Goal: Contribute content

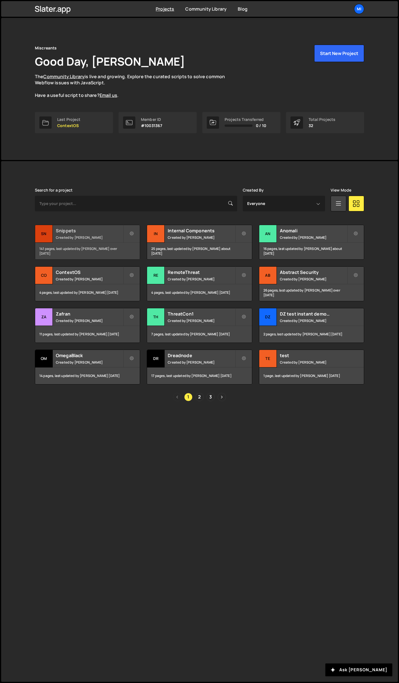
click at [111, 233] on h2 "Snippets" at bounding box center [89, 231] width 67 height 6
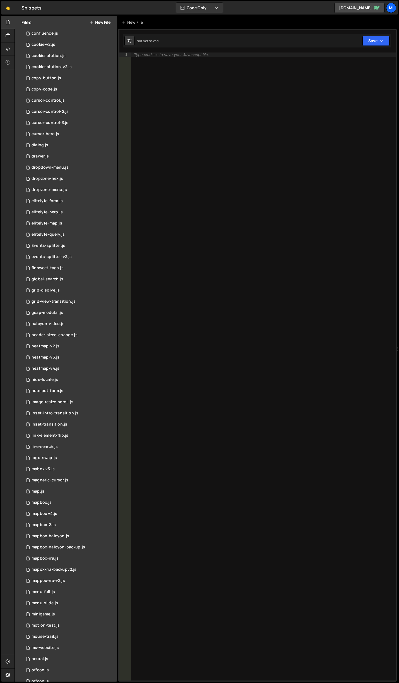
scroll to position [251, 0]
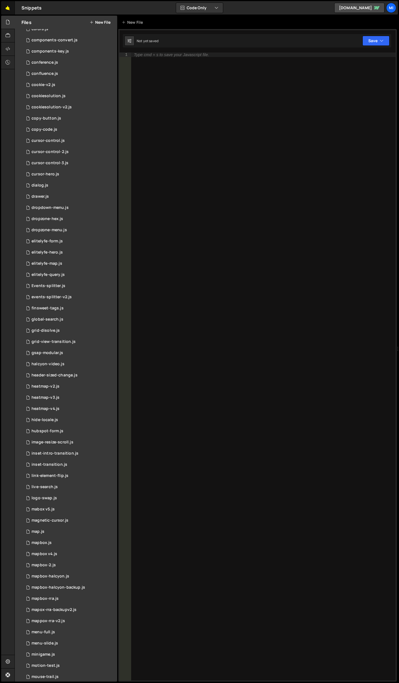
click at [9, 6] on link "🤙" at bounding box center [8, 7] width 14 height 13
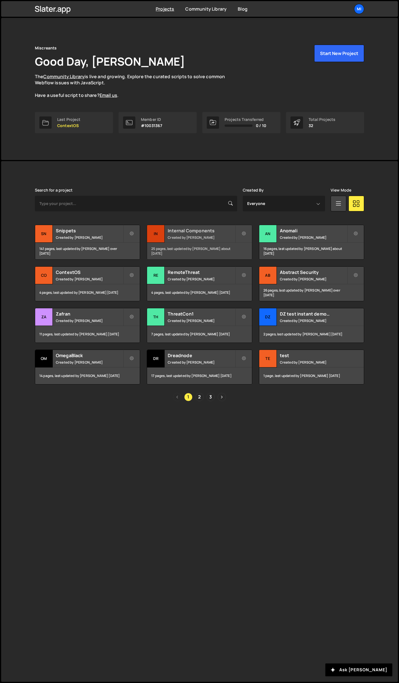
click at [218, 233] on h2 "Internal Components" at bounding box center [201, 231] width 67 height 6
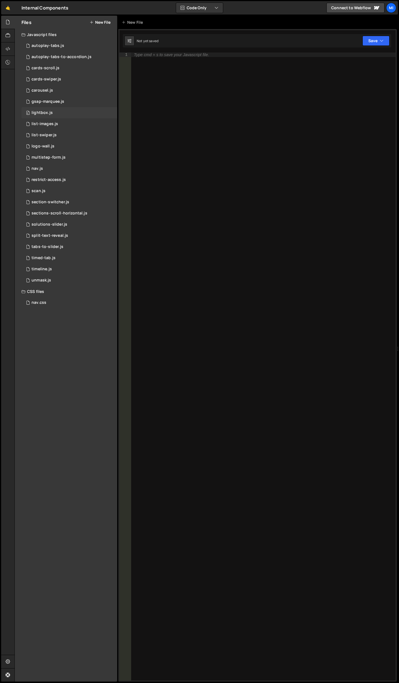
click at [78, 118] on div "0 lightbox.js 0" at bounding box center [70, 112] width 96 height 11
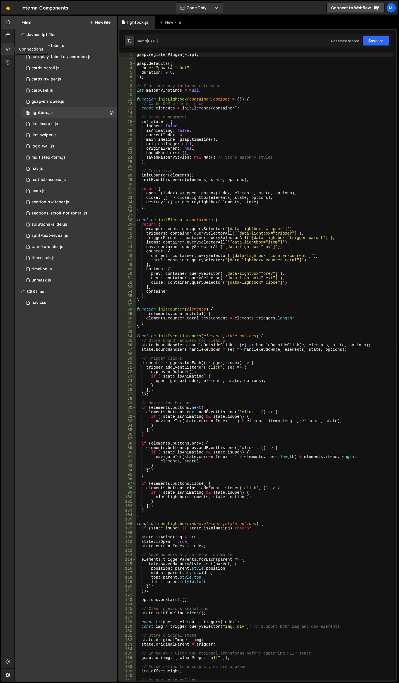
click at [7, 51] on icon at bounding box center [8, 49] width 4 height 6
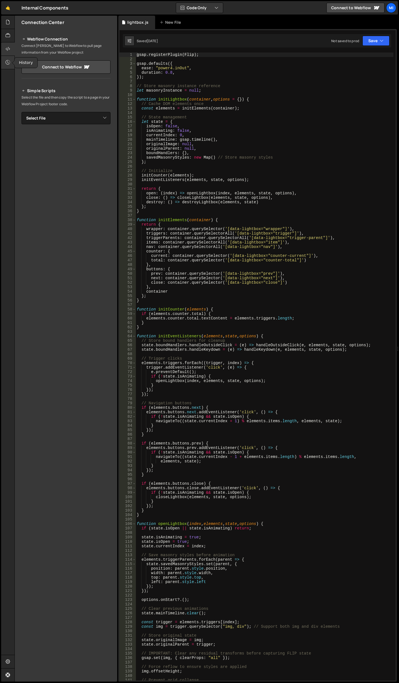
click at [7, 59] on icon at bounding box center [8, 62] width 4 height 6
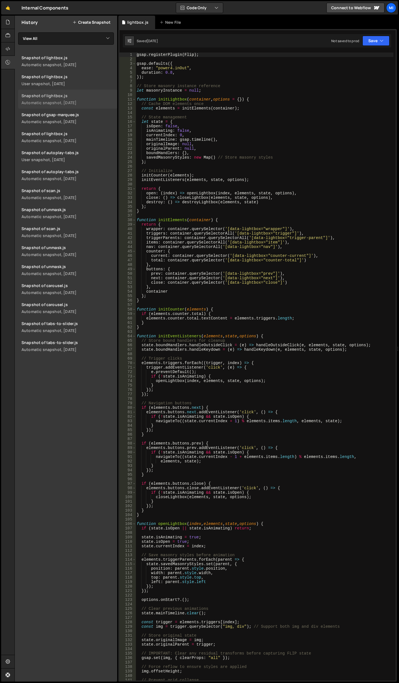
click at [86, 102] on div "Automatic snapshot, 2 days ago" at bounding box center [68, 102] width 92 height 5
click at [307, 179] on div "gsap . registerPlugin ( Flip ) ; gsap . defaults ({ ease : "power4.inOut" , dur…" at bounding box center [265, 371] width 258 height 637
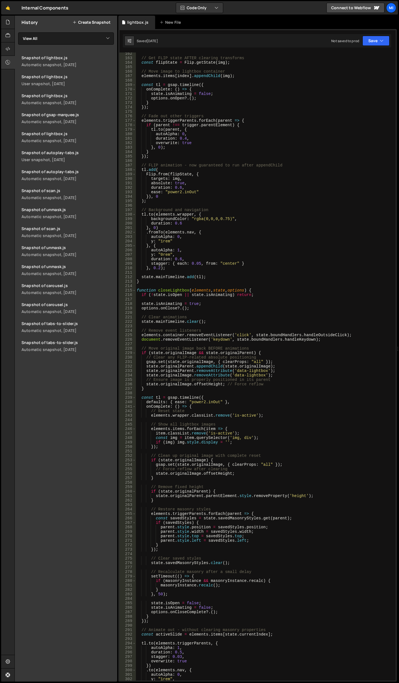
click at [242, 303] on div "// Get FLIP state AFTER clearing transforms const flipState = Flip . getState (…" at bounding box center [265, 369] width 258 height 637
type textarea "});"
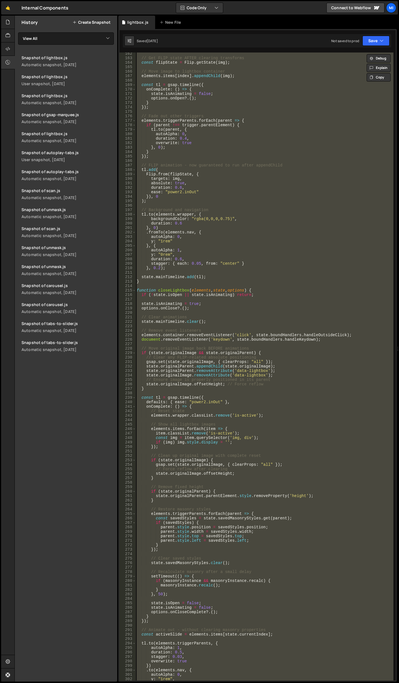
paste textarea
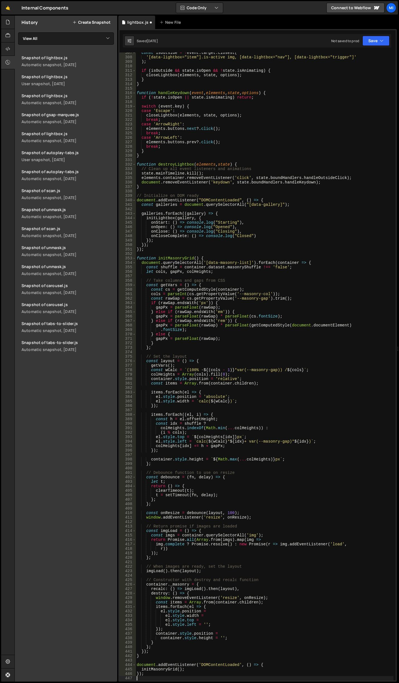
scroll to position [1369, 0]
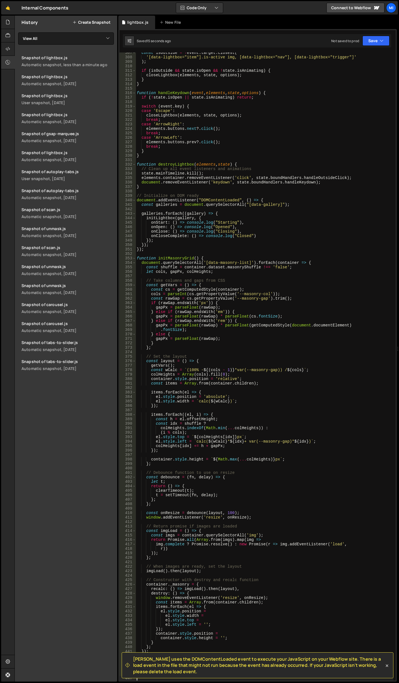
click at [369, 242] on div "const isOutside = ! event . target . closest ( '[data-lightbox="item"].is-activ…" at bounding box center [265, 369] width 258 height 637
type textarea "});"
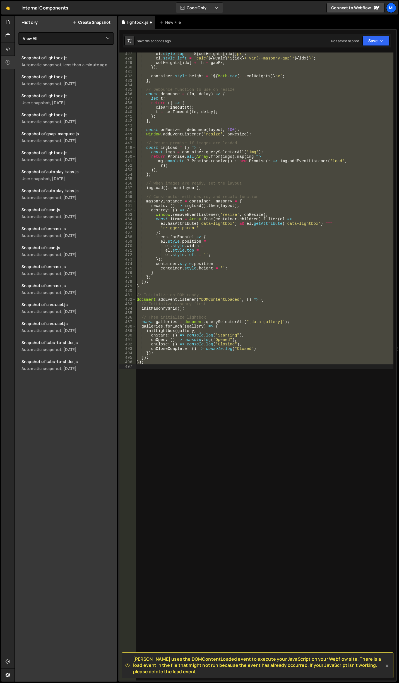
scroll to position [1909, 0]
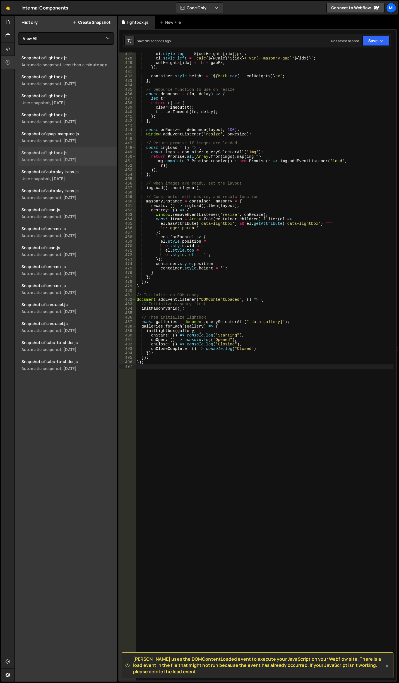
click at [82, 153] on div "Snapshot of lightbox.js" at bounding box center [68, 152] width 92 height 5
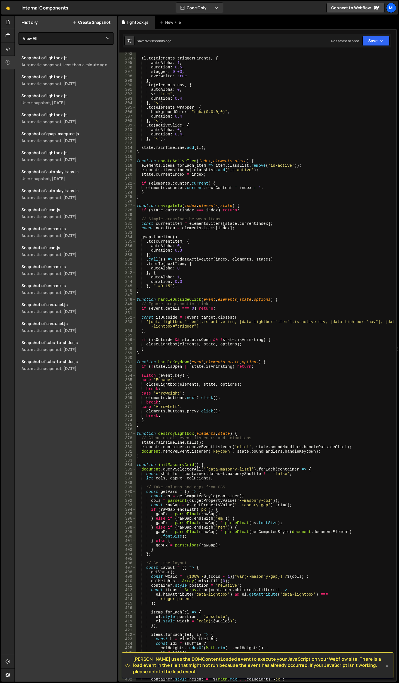
click at [200, 210] on div "tl . to ( elements . triggerParents , { autoAlpha : 1 , duration : 0.5 , stagge…" at bounding box center [265, 370] width 258 height 637
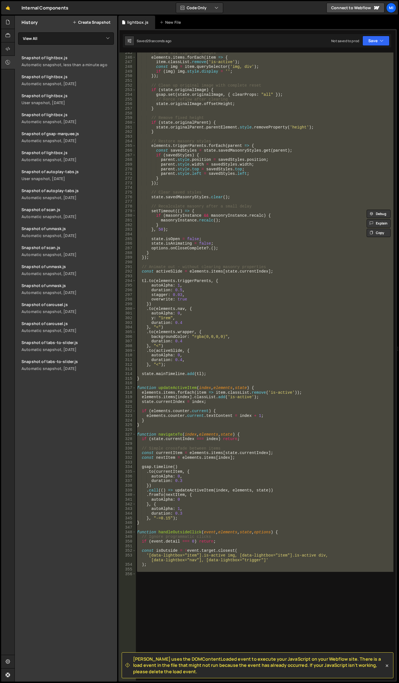
type textarea "});"
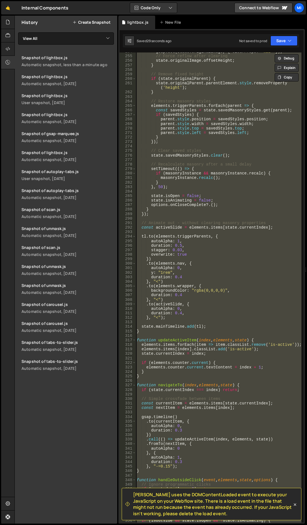
paste textarea
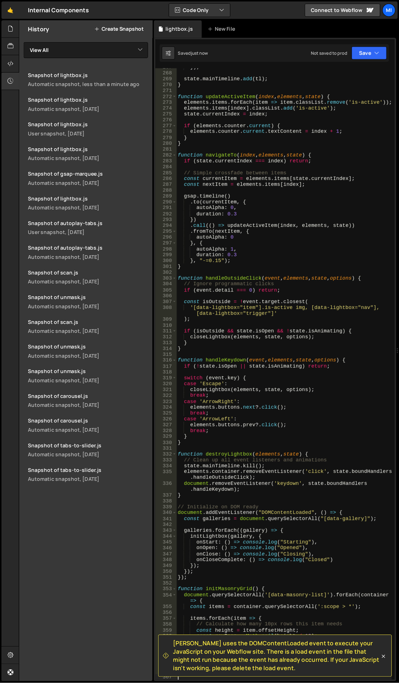
scroll to position [1100, 0]
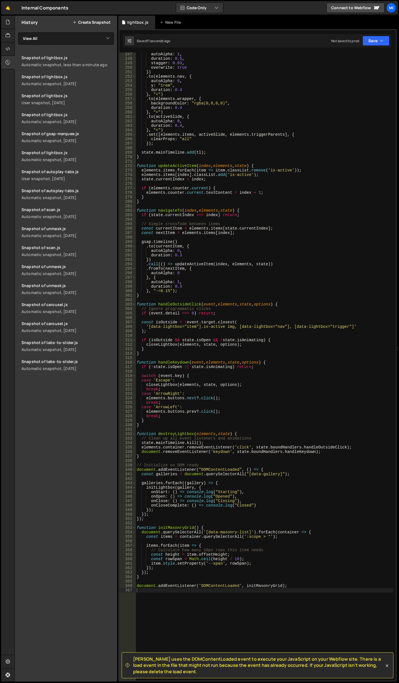
click at [399, 230] on div at bounding box center [398, 349] width 2 height 666
click at [75, 106] on link "Snapshot of lightbox.js User snapshot, 2 days ago" at bounding box center [67, 99] width 99 height 19
click at [220, 184] on div "autoAlpha : 1 , duration : 0.5 , stagger : 0.03 , overwrite : true }) . to ( el…" at bounding box center [265, 370] width 258 height 637
type textarea "document.addEventListener('DOMContentLoaded', initMasonryGrid);"
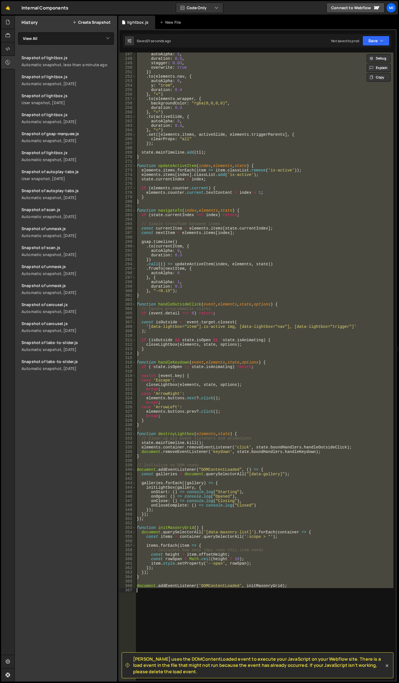
paste textarea
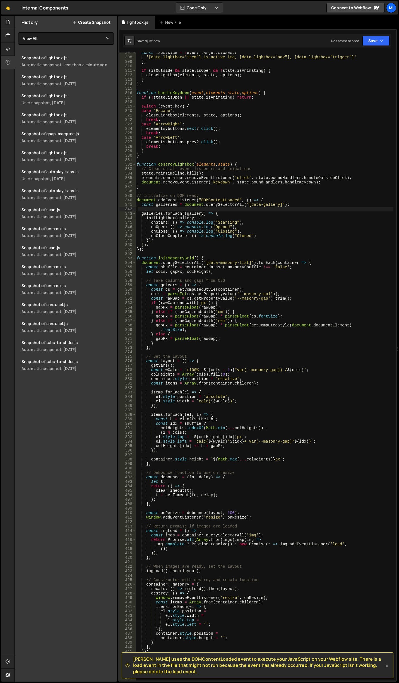
click at [322, 210] on div "const isOutside = ! event . target . closest ( '[data-lightbox="item"].is-activ…" at bounding box center [265, 369] width 258 height 637
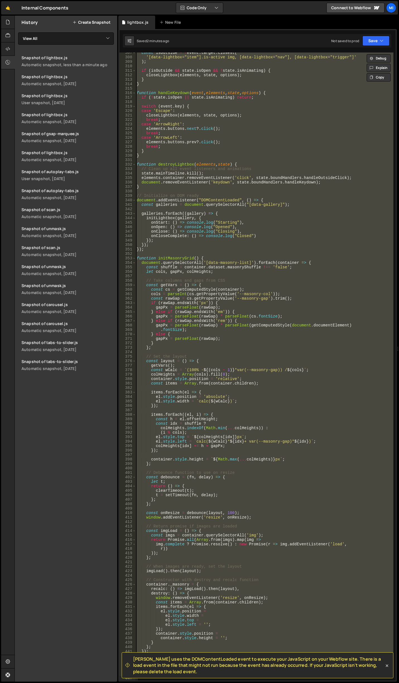
click at [337, 123] on div "const isOutside = ! event . target . closest ( '[data-lightbox="item"].is-activ…" at bounding box center [265, 367] width 258 height 628
paste textarea
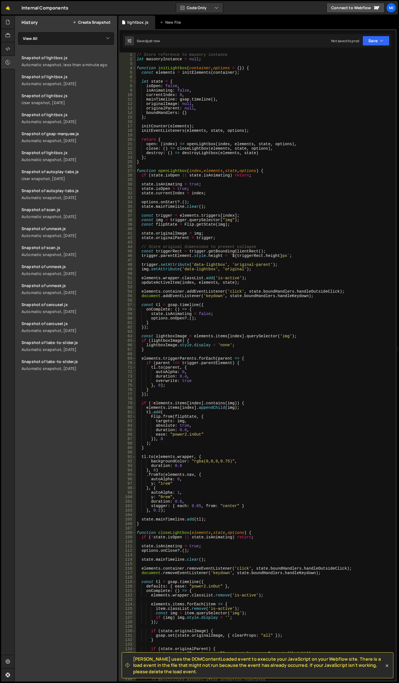
scroll to position [0, 0]
click at [278, 171] on div "// Store reference to masonry instance let masonryInstance = null ; function in…" at bounding box center [265, 371] width 258 height 637
click at [246, 99] on div "// Store reference to masonry instance let masonryInstance = null ; function in…" at bounding box center [265, 371] width 258 height 637
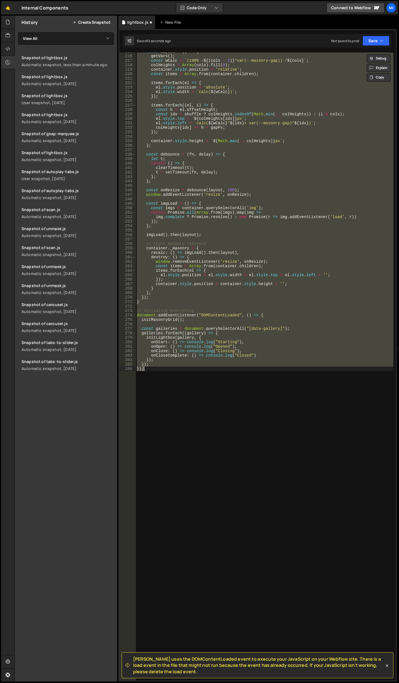
scroll to position [960, 0]
type textarea "});"
click at [242, 279] on div "const layout = ( ) => { getVars ( ) ; const wCalc = ` (100% - ${ ( cols - 1 ) }…" at bounding box center [265, 367] width 258 height 637
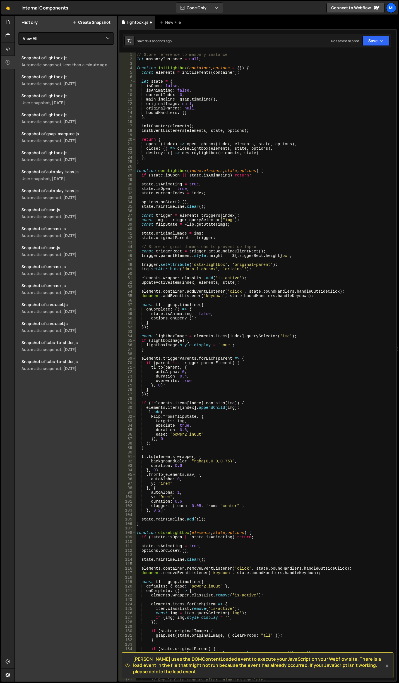
scroll to position [0, 0]
click at [282, 272] on div "// Store reference to masonry instance let masonryInstance = null ; function in…" at bounding box center [265, 371] width 258 height 637
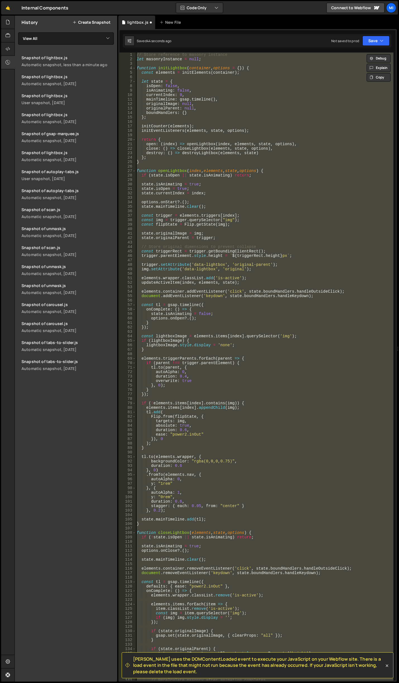
paste textarea
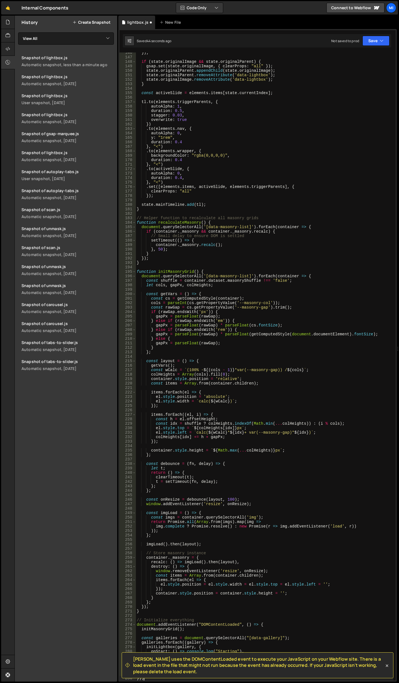
scroll to position [650, 0]
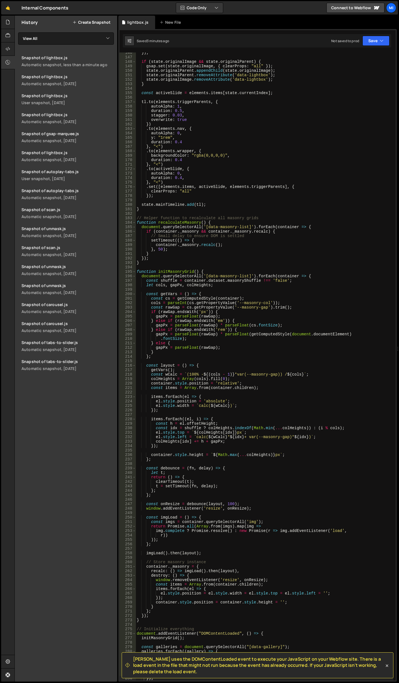
click at [369, 156] on div "}) ; if ( state . originalImage && state . originalParent ) { gsap . set ( stat…" at bounding box center [265, 369] width 258 height 637
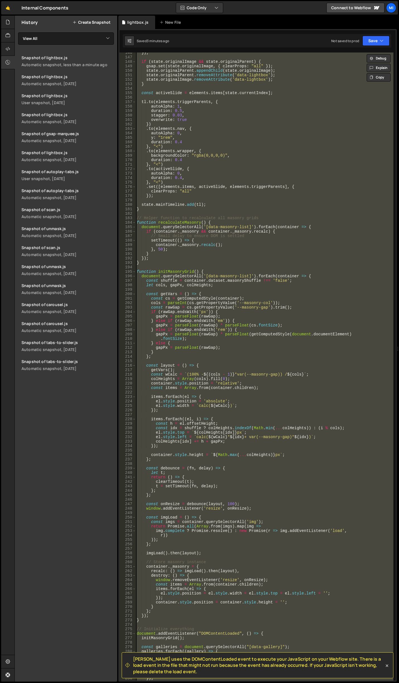
paste textarea
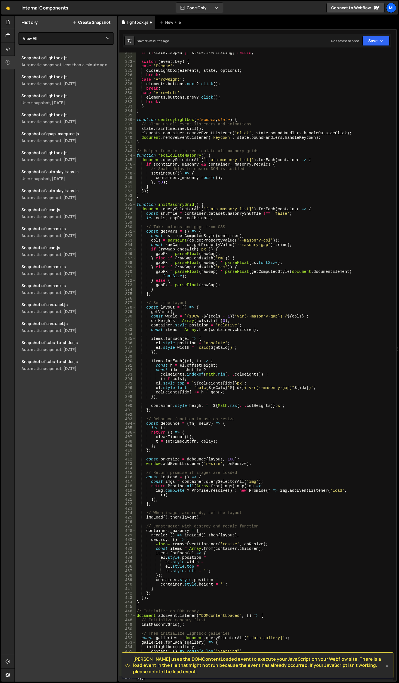
scroll to position [1432, 0]
click at [206, 209] on div "if ( ! state . isOpen || state . isAnimating ) return ; switch ( event . key ) …" at bounding box center [265, 369] width 258 height 637
type textarea "document.querySelectorAll('[data-masonry-list]').forEach(container => {"
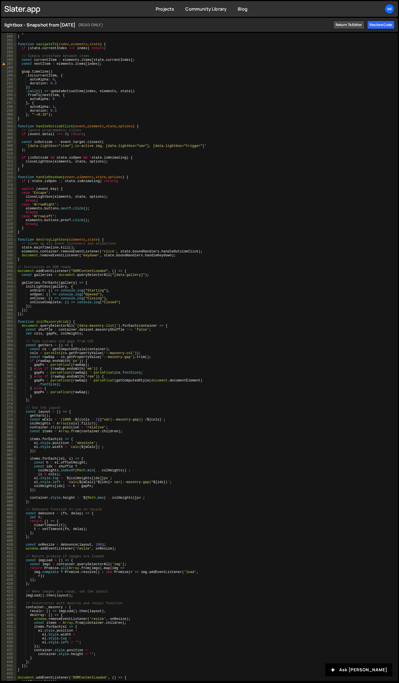
scroll to position [1100, 0]
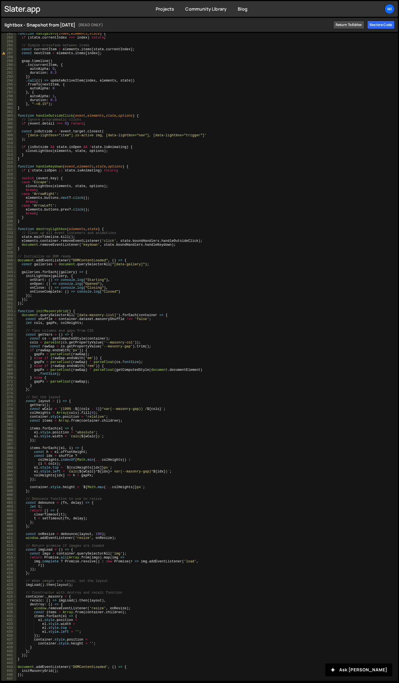
click at [120, 270] on div "function navigateTo ( index , elements , state ) { if ( state . currentIndex ==…" at bounding box center [206, 360] width 380 height 656
type textarea "});"
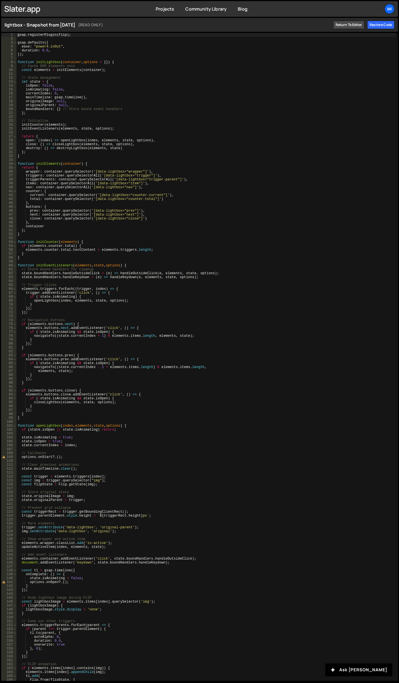
click at [140, 118] on div "gsap . registerPlugin ( Flip ) ; gsap . defaults ({ ease : "power4.inOut" , dur…" at bounding box center [206, 361] width 380 height 656
type textarea "document.addEventListener('DOMContentLoaded', initMasonryGrid);"
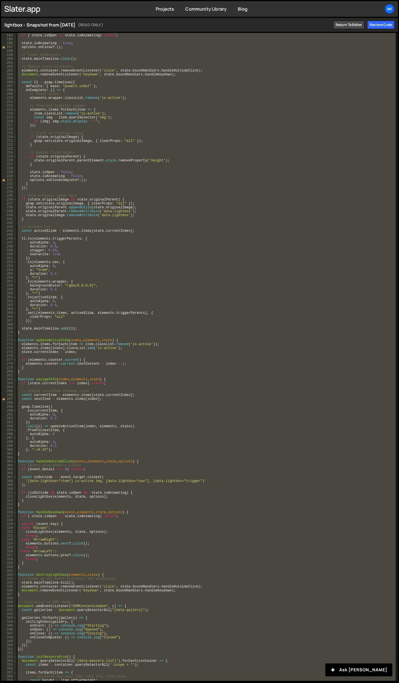
scroll to position [787, 0]
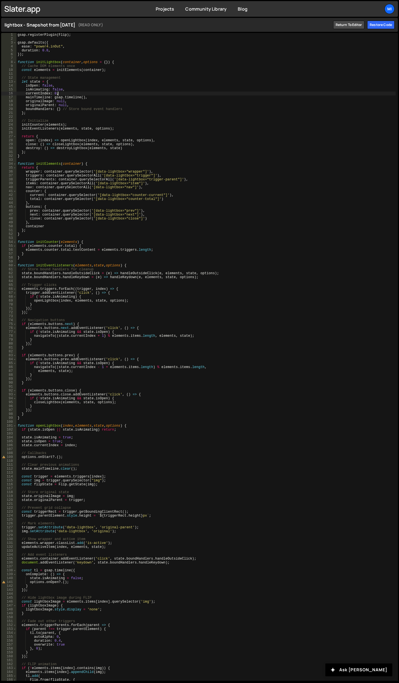
click at [115, 95] on div "gsap . registerPlugin ( Flip ) ; gsap . defaults ({ ease : "power4.inOut" , dur…" at bounding box center [206, 361] width 380 height 656
type textarea "});"
